Goal: Obtain resource: Download file/media

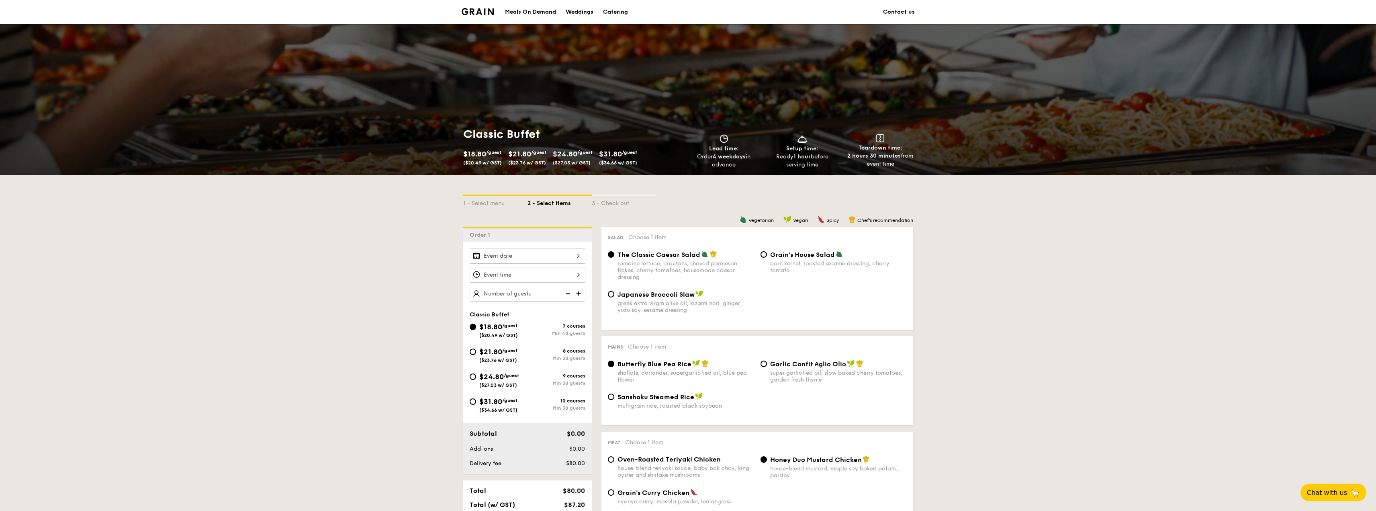
click at [466, 12] on img at bounding box center [478, 11] width 33 height 7
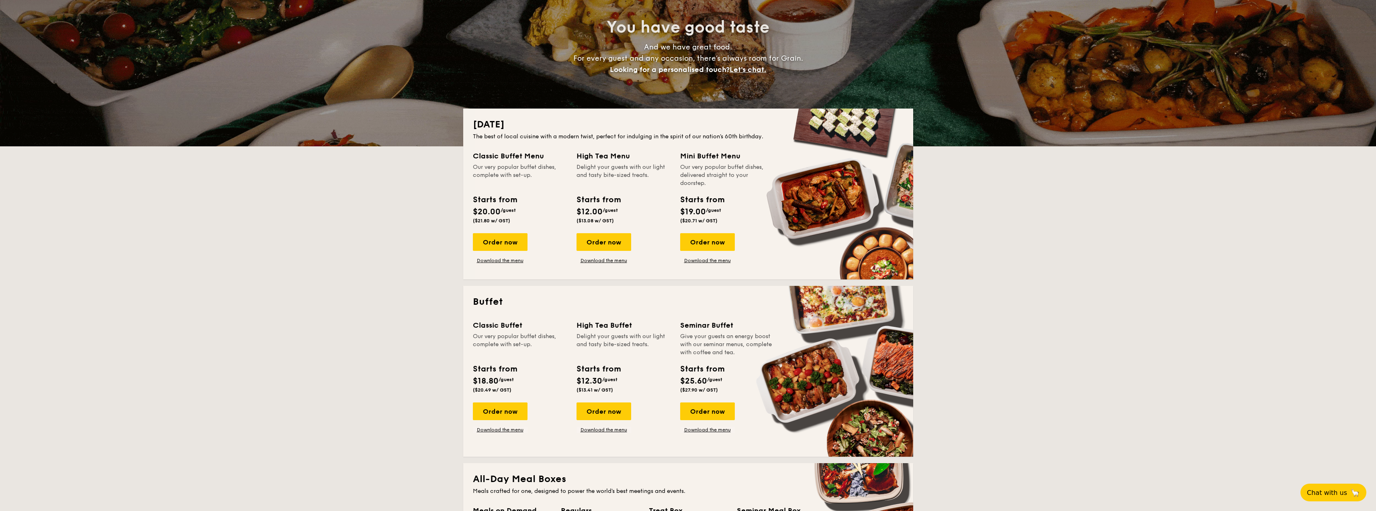
scroll to position [121, 0]
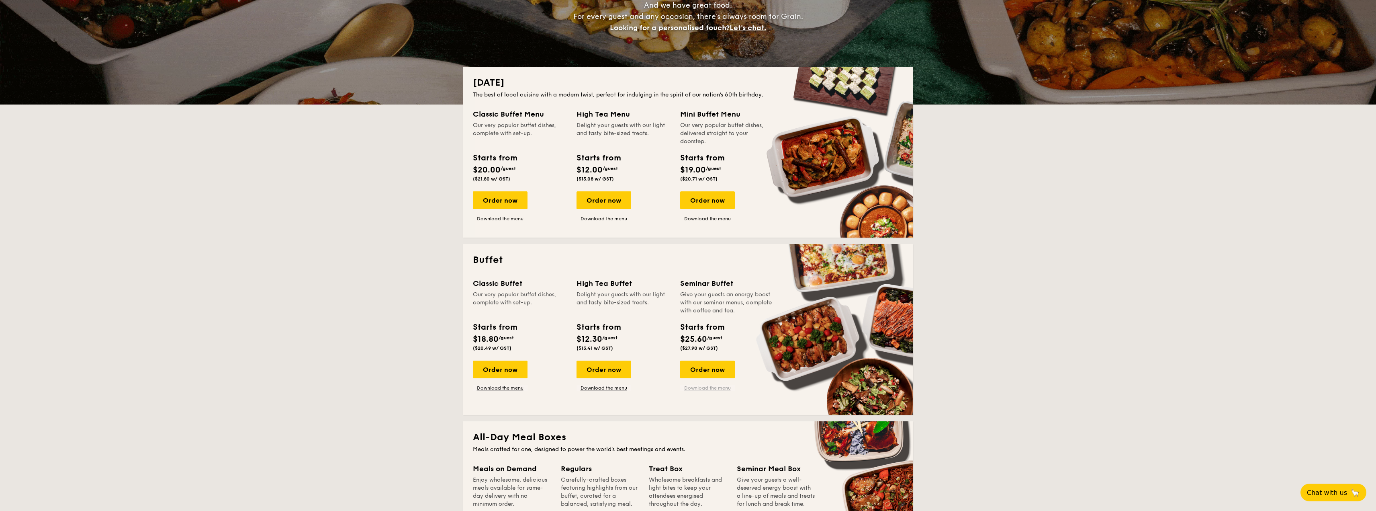
click at [699, 386] on link "Download the menu" at bounding box center [707, 387] width 55 height 6
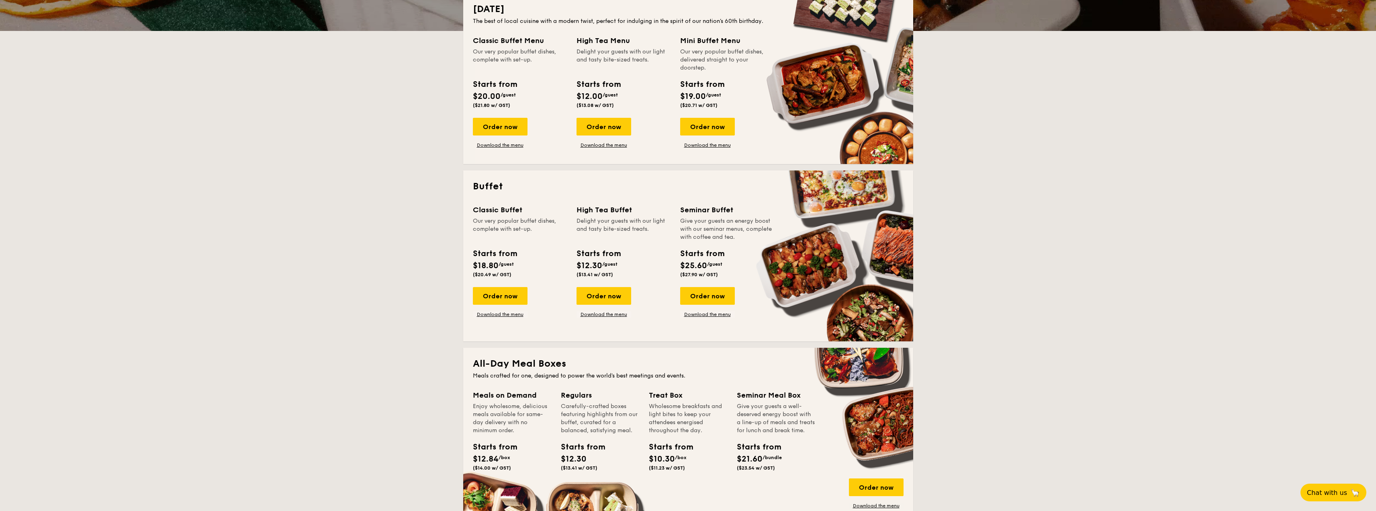
scroll to position [201, 0]
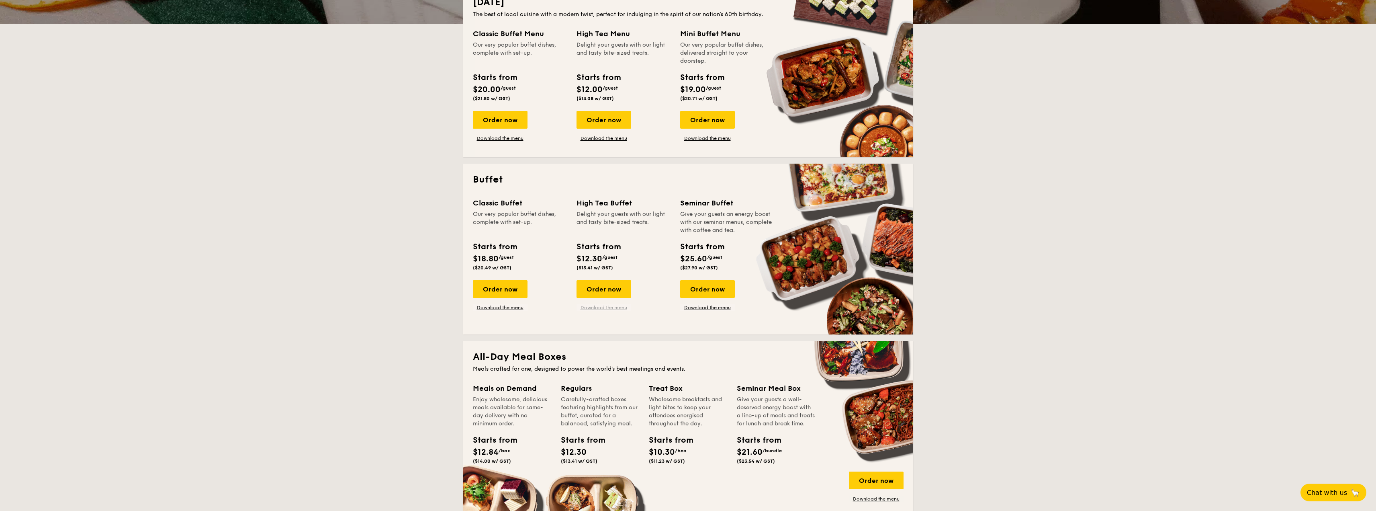
click at [598, 305] on link "Download the menu" at bounding box center [603, 307] width 55 height 6
click at [615, 307] on link "Download the menu" at bounding box center [603, 307] width 55 height 6
